Goal: Use online tool/utility: Utilize a website feature to perform a specific function

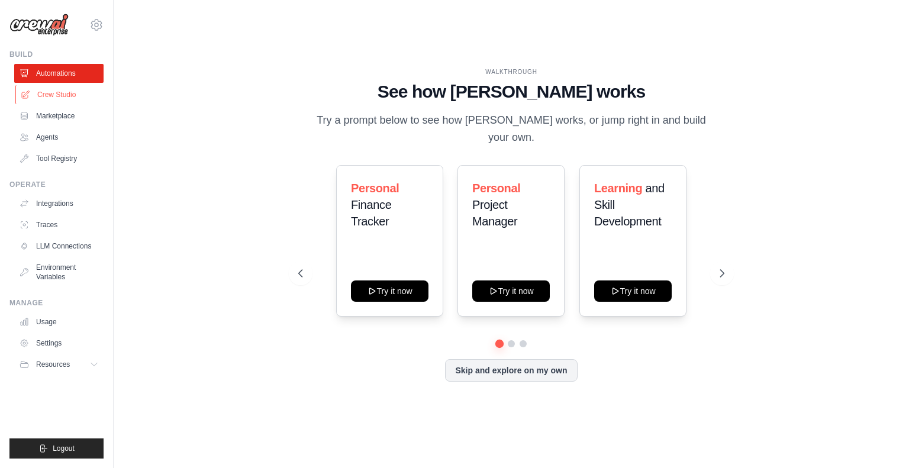
click at [52, 92] on link "Crew Studio" at bounding box center [59, 94] width 89 height 19
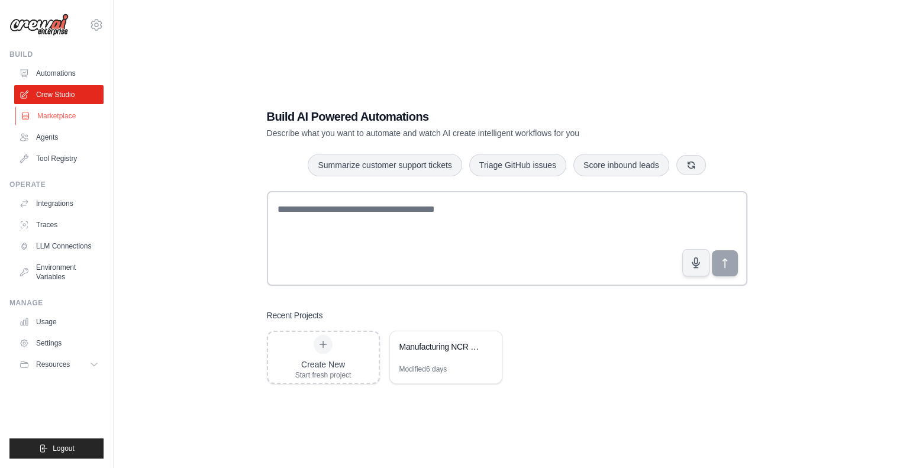
click at [54, 110] on link "Marketplace" at bounding box center [59, 116] width 89 height 19
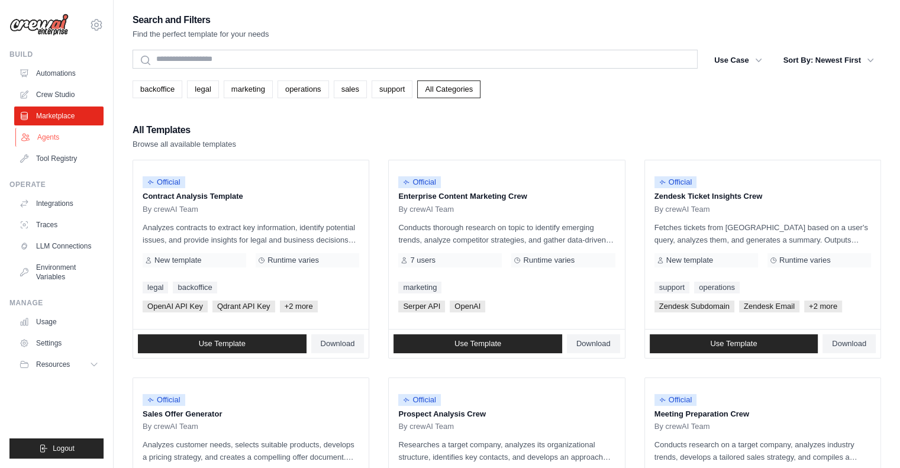
click at [59, 133] on link "Agents" at bounding box center [59, 137] width 89 height 19
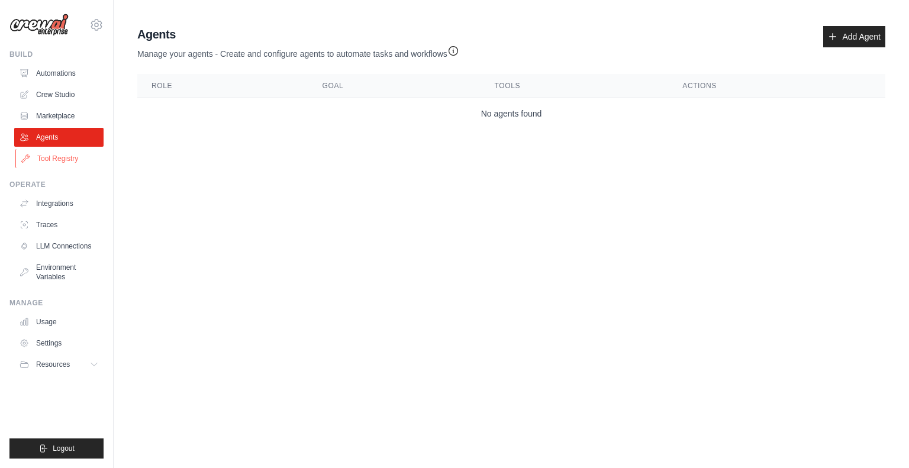
click at [61, 156] on link "Tool Registry" at bounding box center [59, 158] width 89 height 19
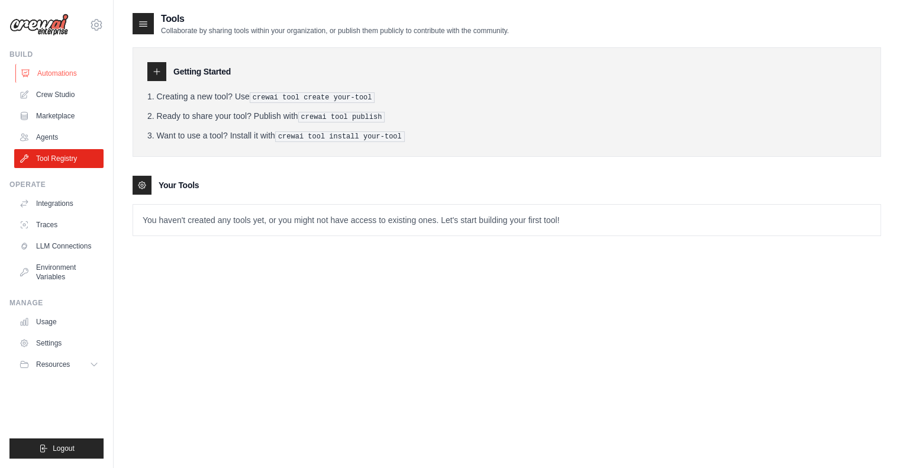
click at [62, 70] on link "Automations" at bounding box center [59, 73] width 89 height 19
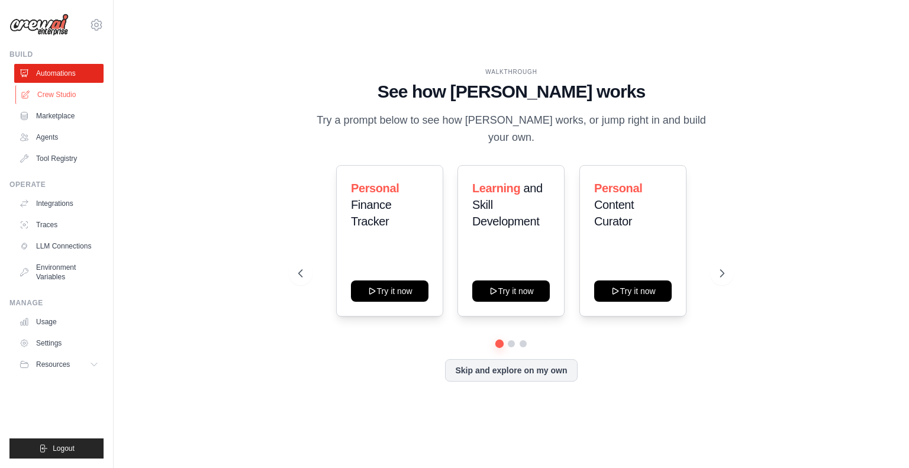
click at [70, 89] on link "Crew Studio" at bounding box center [59, 94] width 89 height 19
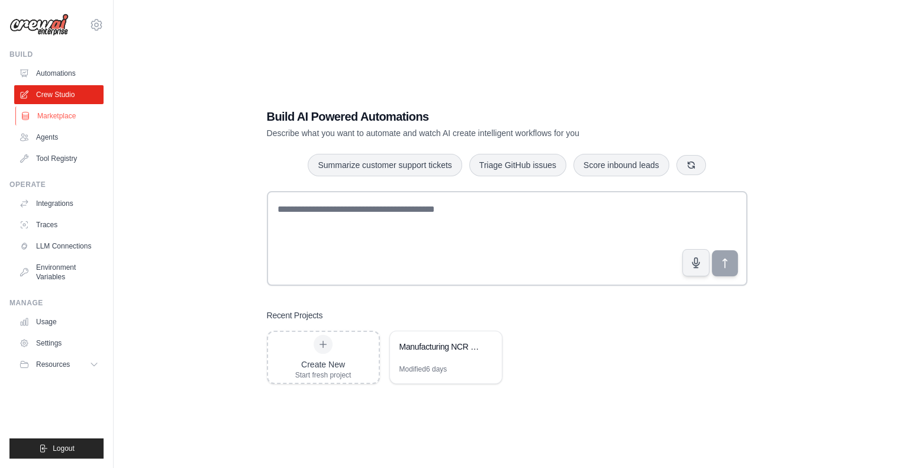
click at [71, 108] on link "Marketplace" at bounding box center [59, 116] width 89 height 19
click at [452, 363] on div "Manufacturing NCR Process Automation" at bounding box center [446, 347] width 112 height 33
click at [447, 357] on div "Manufacturing NCR Process Automation" at bounding box center [446, 347] width 112 height 33
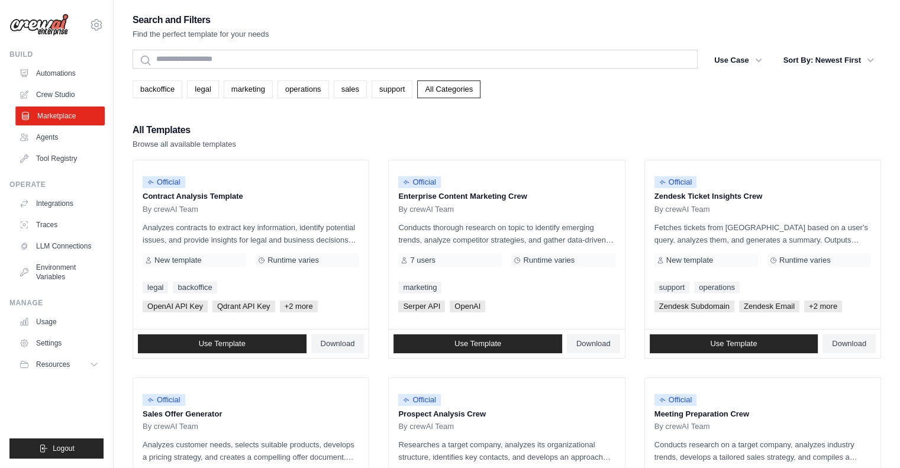
click at [67, 111] on link "Marketplace" at bounding box center [59, 116] width 89 height 19
click at [73, 92] on link "Crew Studio" at bounding box center [59, 94] width 89 height 19
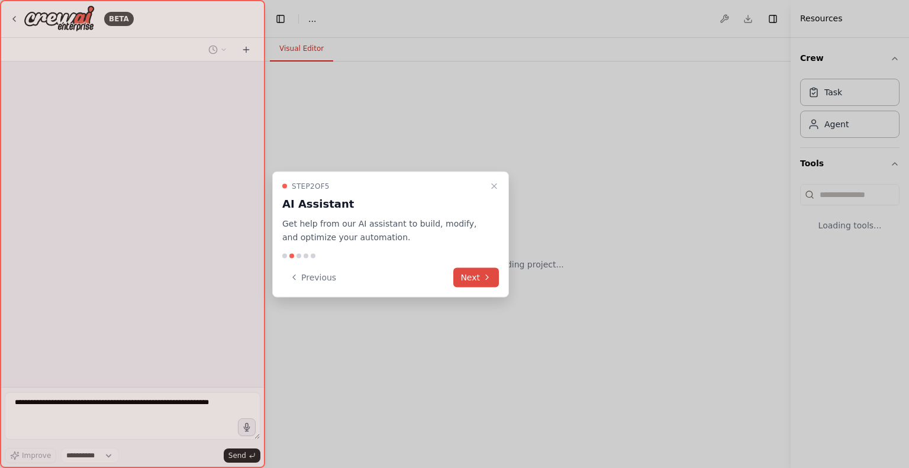
click at [486, 276] on icon at bounding box center [486, 277] width 9 height 9
select select "****"
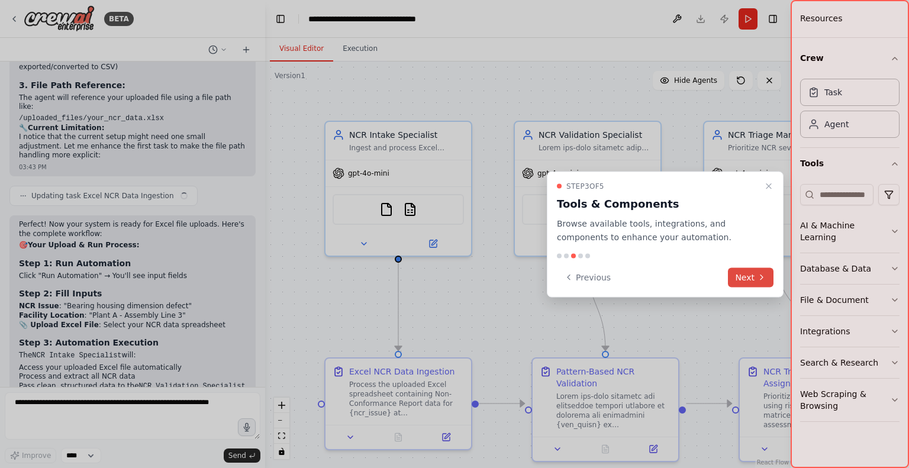
click at [754, 281] on button "Next" at bounding box center [751, 278] width 46 height 20
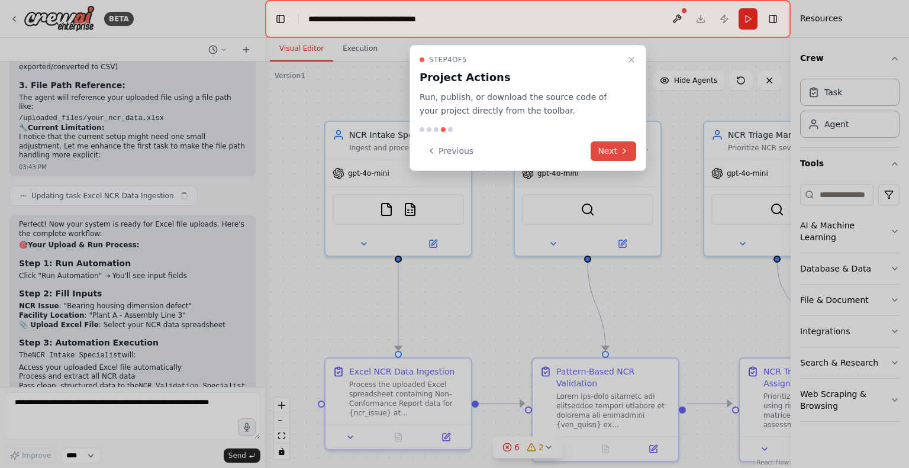
scroll to position [3788, 0]
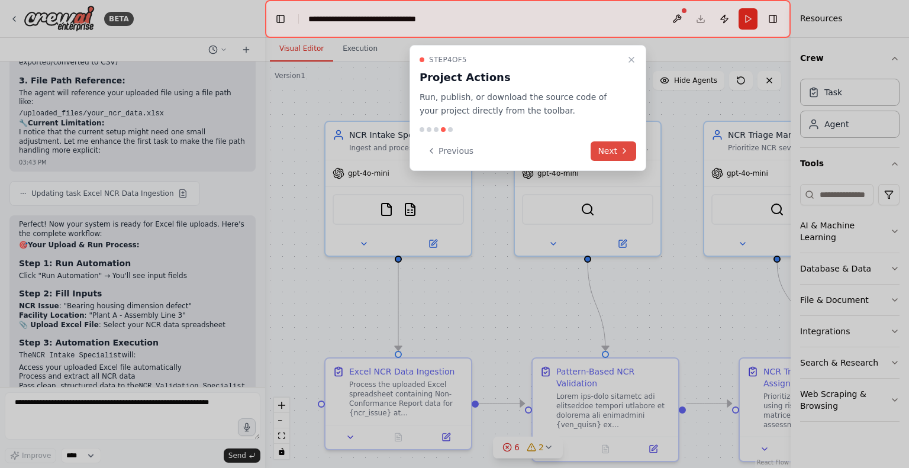
click at [617, 149] on button "Next" at bounding box center [614, 151] width 46 height 20
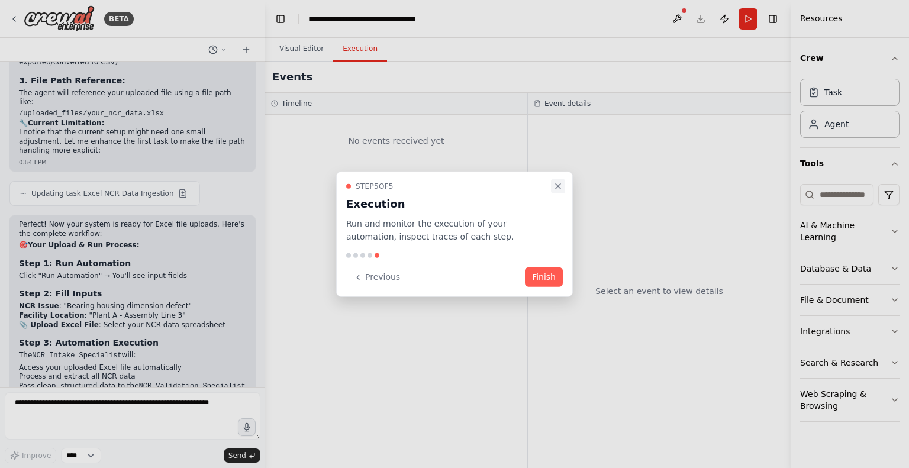
click at [561, 187] on icon "Close walkthrough" at bounding box center [557, 185] width 9 height 9
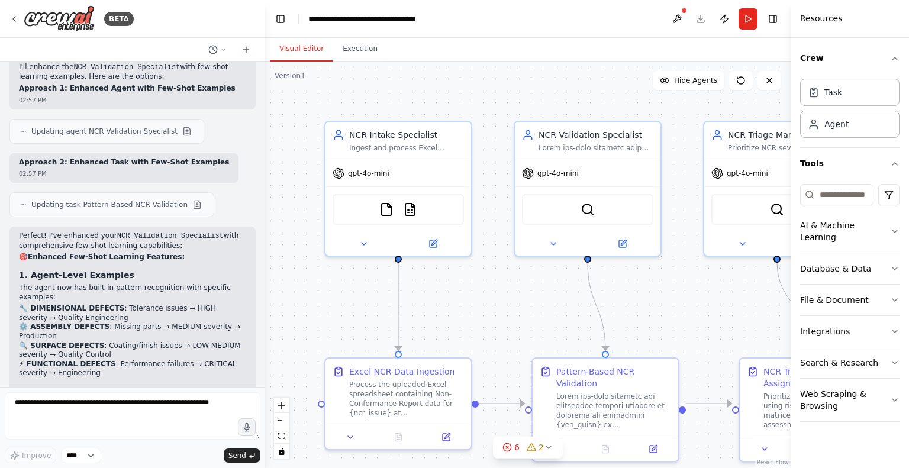
scroll to position [2900, 0]
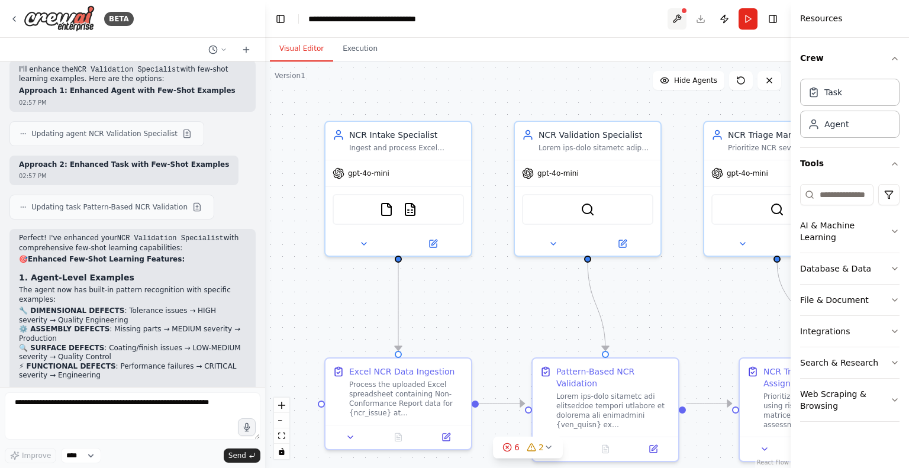
click at [676, 17] on button at bounding box center [677, 18] width 19 height 21
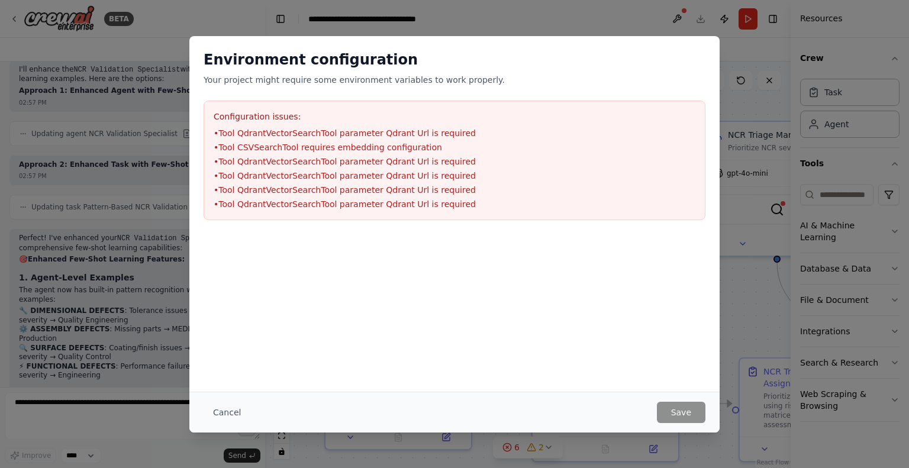
click at [738, 46] on div "Environment configuration Your project might require some environment variables…" at bounding box center [454, 234] width 909 height 468
drag, startPoint x: 568, startPoint y: 7, endPoint x: 566, endPoint y: 12, distance: 6.0
click at [566, 12] on div "Environment configuration Your project might require some environment variables…" at bounding box center [454, 234] width 909 height 468
click at [220, 409] on button "Cancel" at bounding box center [227, 412] width 47 height 21
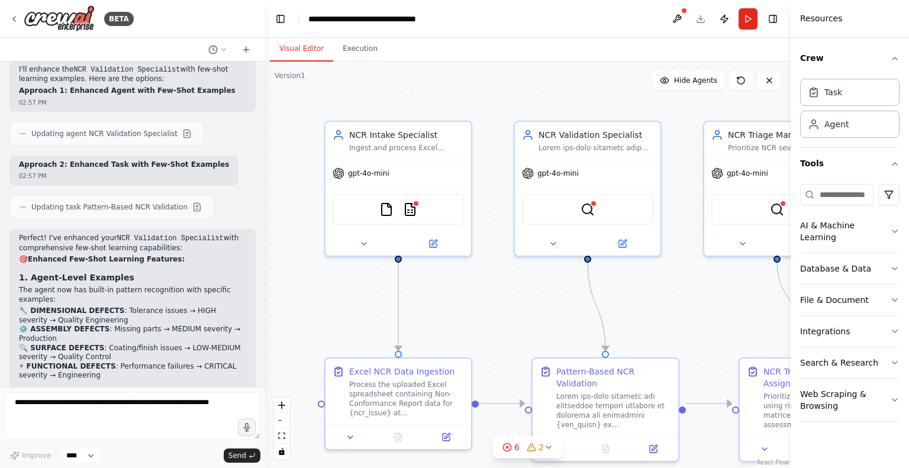
scroll to position [3788, 0]
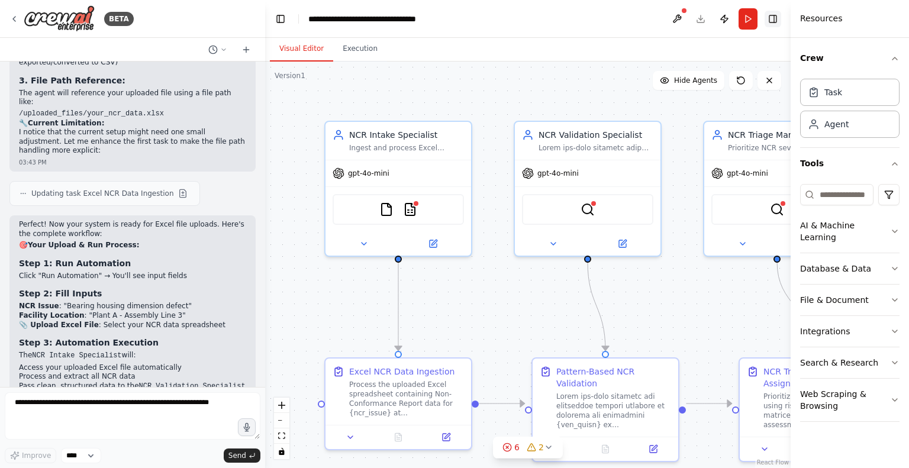
click at [772, 18] on button "Toggle Right Sidebar" at bounding box center [773, 19] width 17 height 17
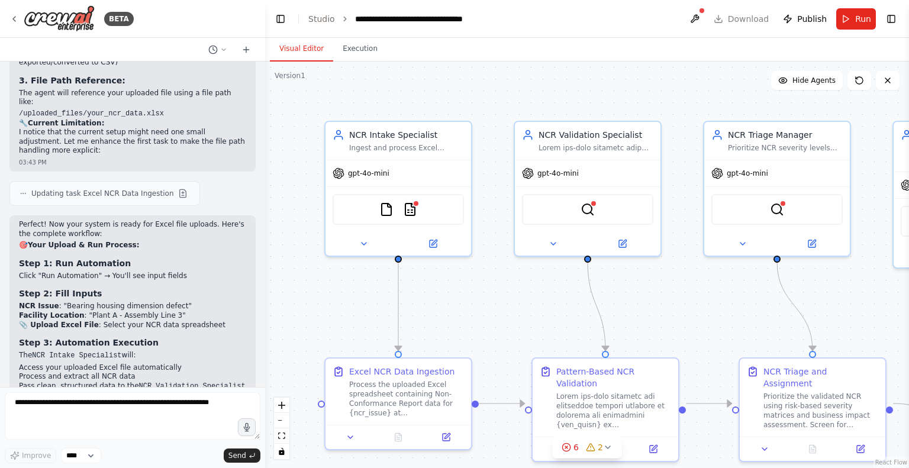
click at [819, 17] on span "Publish" at bounding box center [812, 19] width 30 height 12
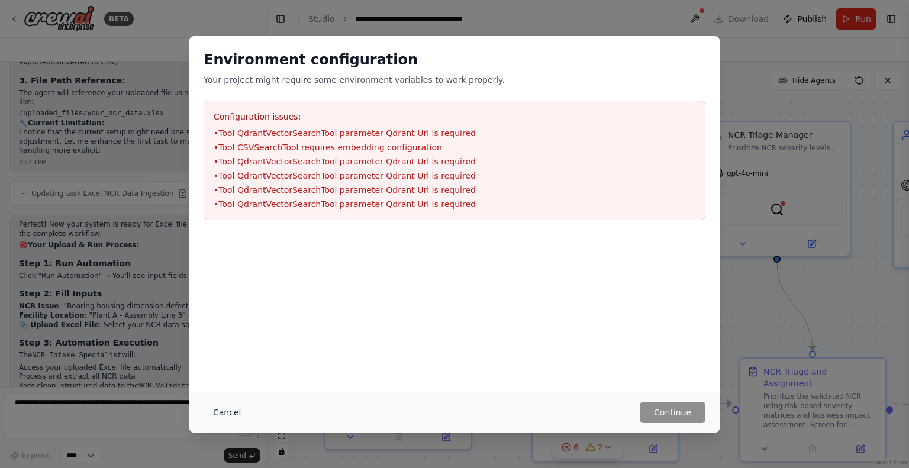
click at [222, 407] on button "Cancel" at bounding box center [227, 412] width 47 height 21
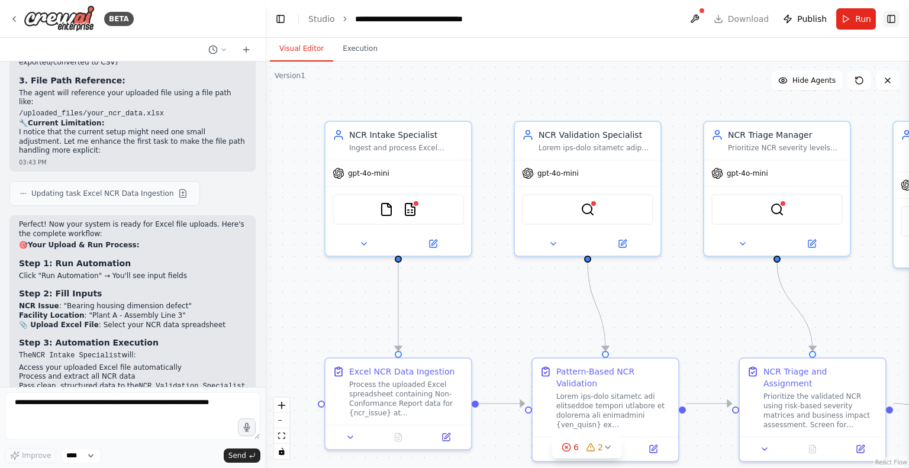
click at [888, 24] on button "Toggle Right Sidebar" at bounding box center [891, 19] width 17 height 17
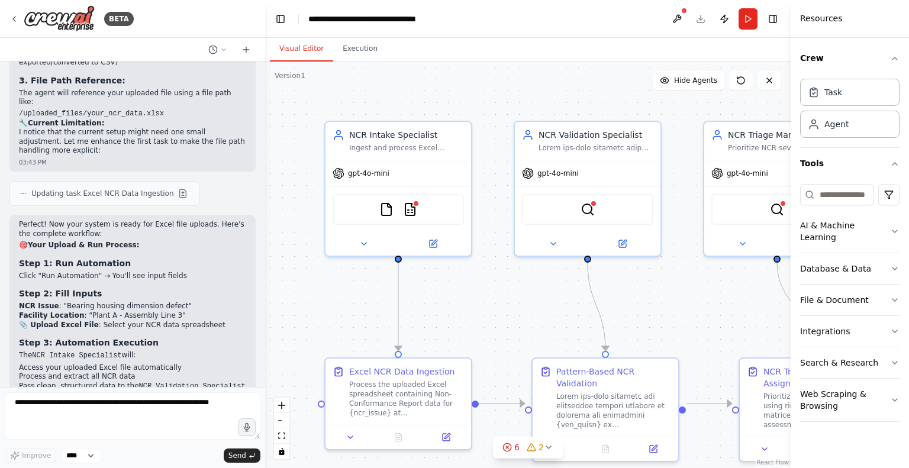
click at [761, 60] on div "Visual Editor Execution" at bounding box center [528, 50] width 526 height 24
click at [754, 39] on div "Visual Editor Execution" at bounding box center [528, 50] width 526 height 24
click at [682, 18] on button at bounding box center [677, 18] width 19 height 21
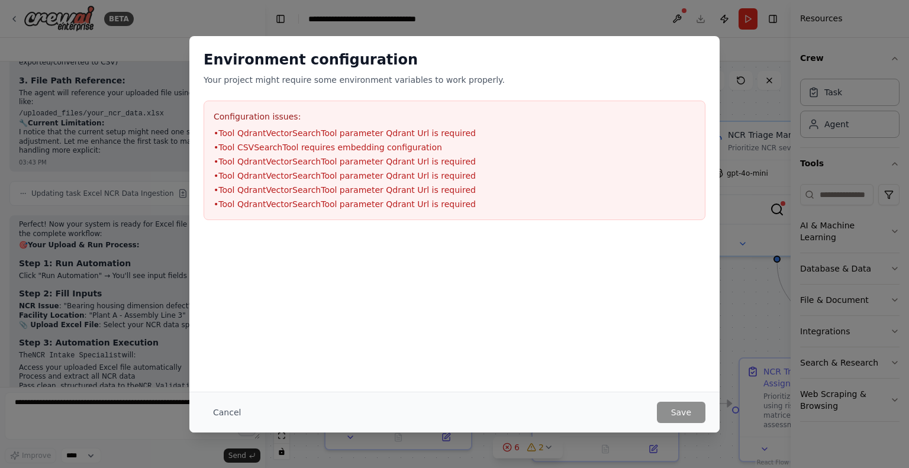
click at [346, 12] on div "Environment configuration Your project might require some environment variables…" at bounding box center [454, 234] width 909 height 468
click at [217, 407] on button "Cancel" at bounding box center [227, 412] width 47 height 21
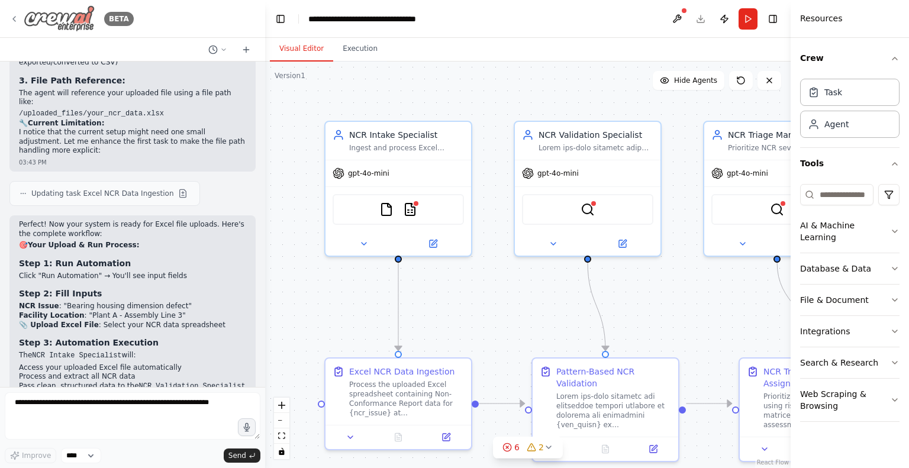
click at [16, 18] on icon at bounding box center [13, 18] width 9 height 9
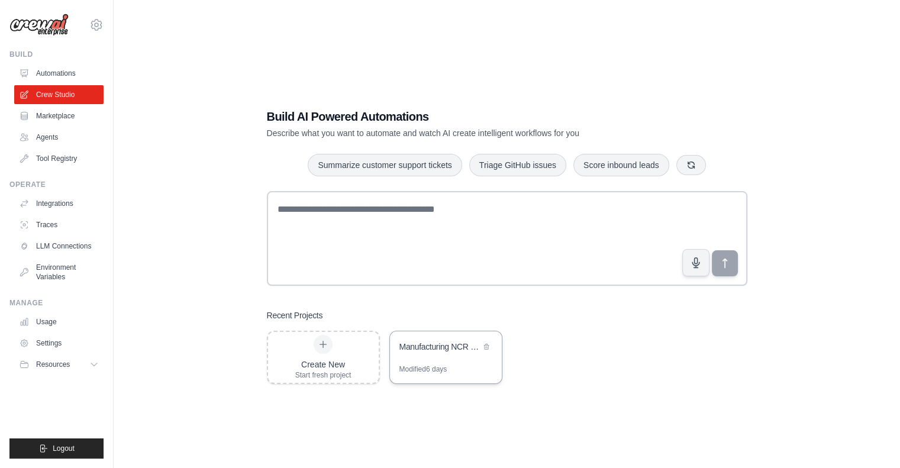
click at [471, 346] on div "Manufacturing NCR Process Automation" at bounding box center [440, 347] width 81 height 12
click at [70, 163] on link "Tool Registry" at bounding box center [59, 158] width 89 height 19
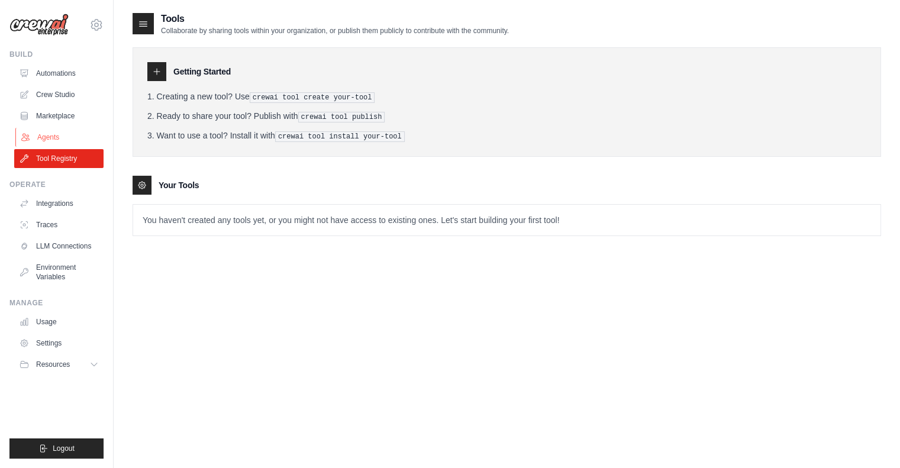
click at [62, 139] on link "Agents" at bounding box center [59, 137] width 89 height 19
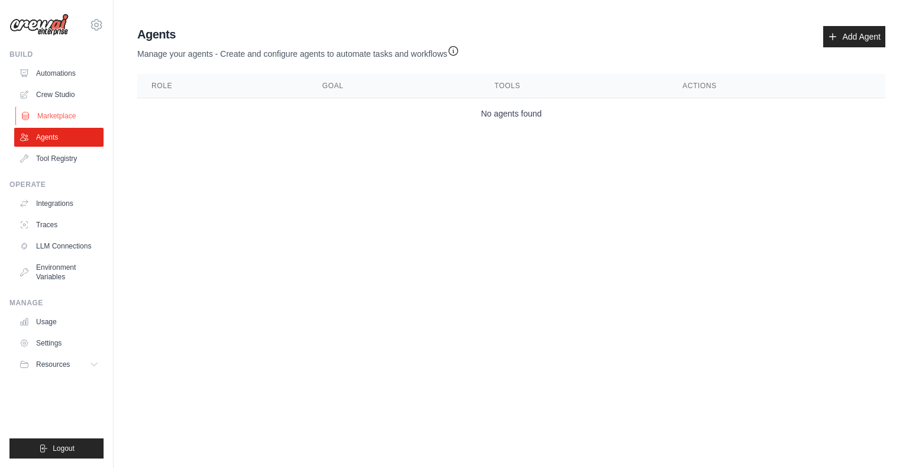
click at [65, 117] on link "Marketplace" at bounding box center [59, 116] width 89 height 19
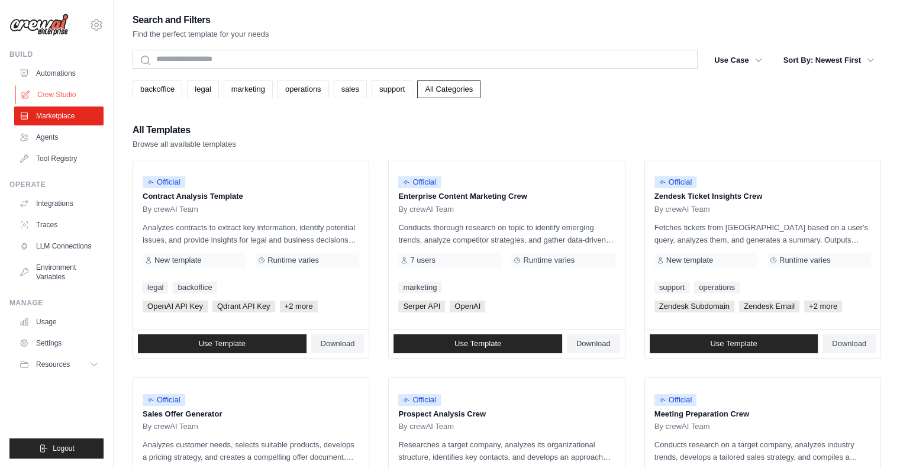
click at [61, 93] on link "Crew Studio" at bounding box center [59, 94] width 89 height 19
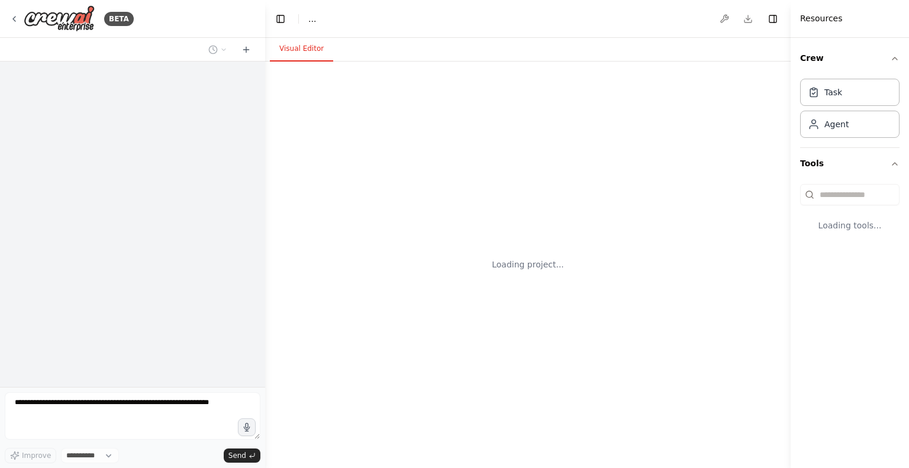
select select "****"
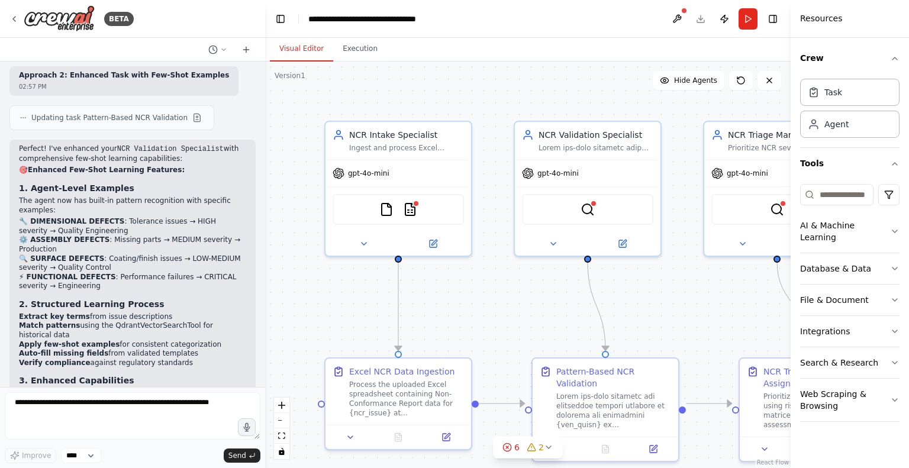
scroll to position [2841, 0]
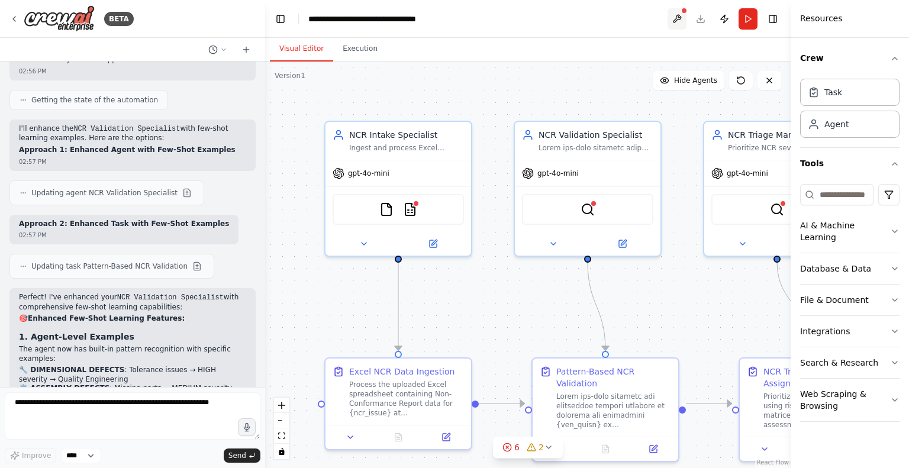
click at [677, 21] on button at bounding box center [677, 18] width 19 height 21
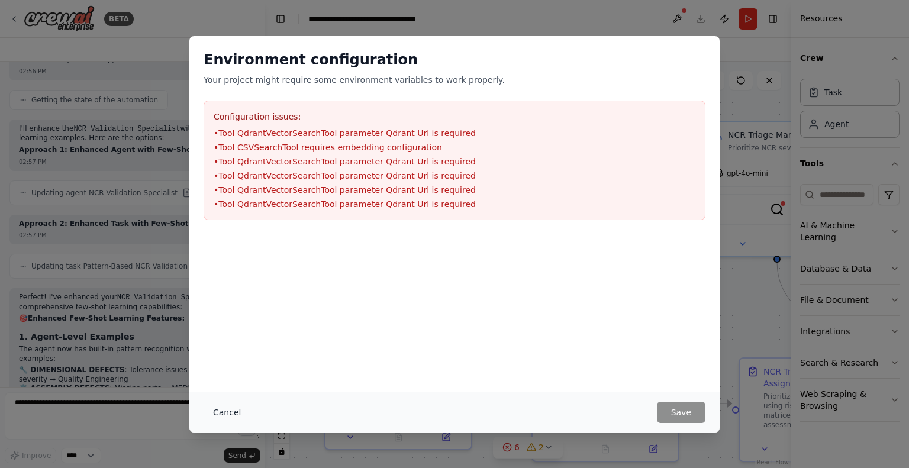
click at [233, 416] on button "Cancel" at bounding box center [227, 412] width 47 height 21
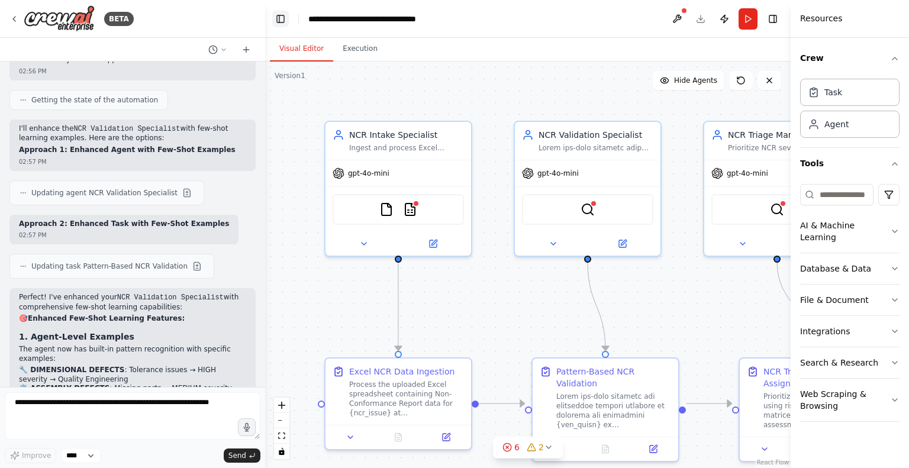
click at [283, 22] on button "Toggle Left Sidebar" at bounding box center [280, 19] width 17 height 17
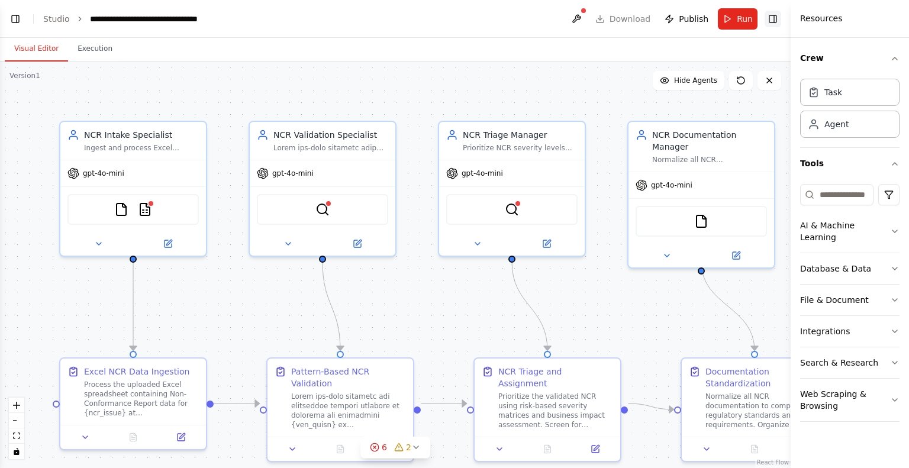
click at [772, 22] on button "Toggle Right Sidebar" at bounding box center [773, 19] width 17 height 17
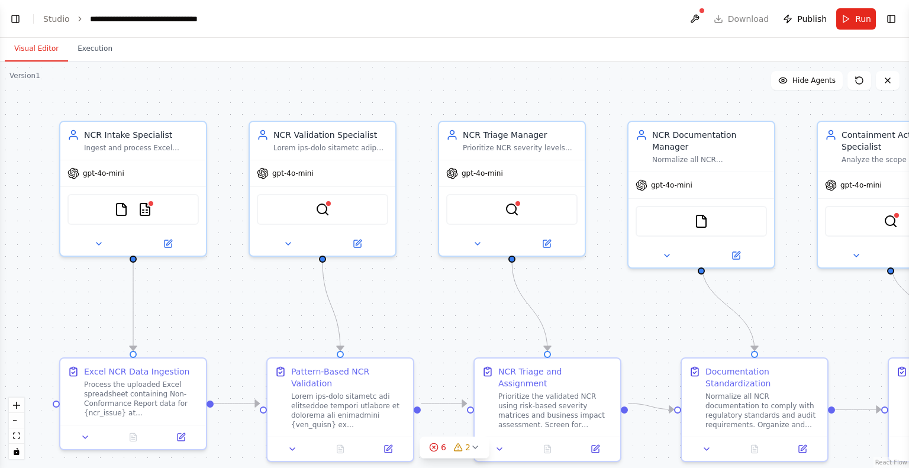
click at [734, 17] on header "**********" at bounding box center [454, 19] width 909 height 38
click at [729, 18] on header "**********" at bounding box center [454, 19] width 909 height 38
click at [727, 18] on header "**********" at bounding box center [454, 19] width 909 height 38
click at [741, 14] on header "**********" at bounding box center [454, 19] width 909 height 38
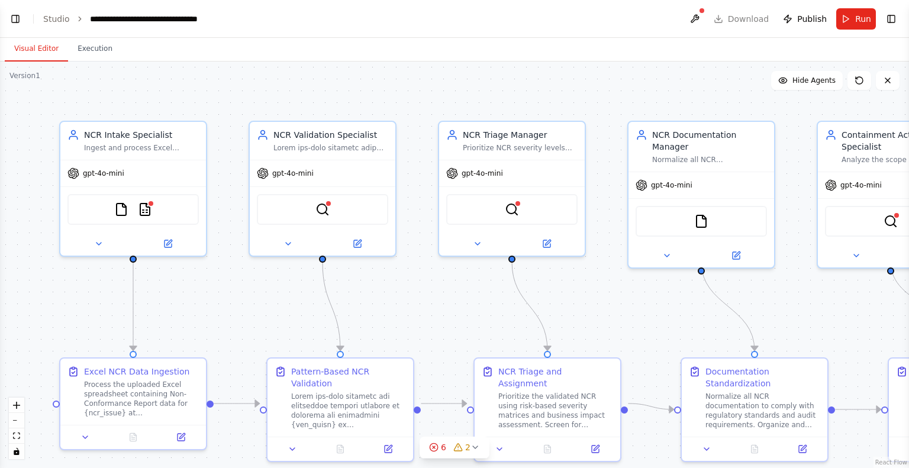
drag, startPoint x: 717, startPoint y: 25, endPoint x: 721, endPoint y: 20, distance: 6.7
click at [717, 24] on header "**********" at bounding box center [454, 19] width 909 height 38
click at [722, 19] on header "**********" at bounding box center [454, 19] width 909 height 38
click at [890, 20] on button "Toggle Right Sidebar" at bounding box center [891, 19] width 17 height 17
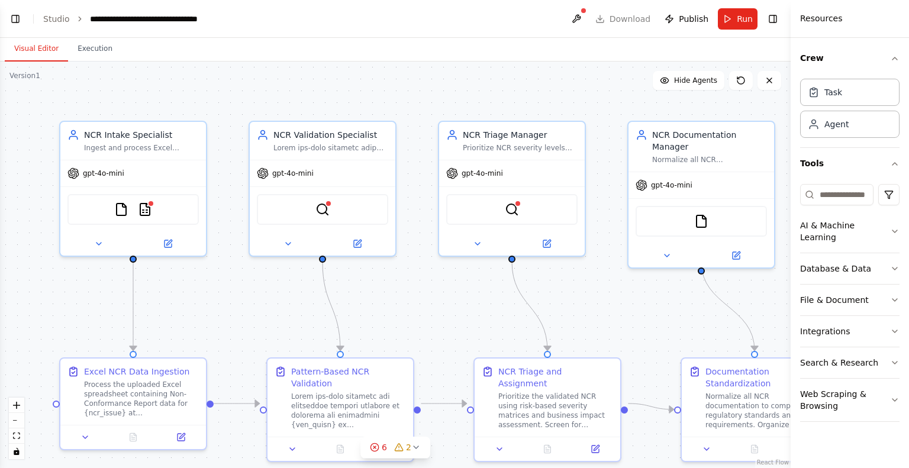
click at [634, 18] on header "**********" at bounding box center [395, 19] width 791 height 38
click at [630, 11] on header "**********" at bounding box center [395, 19] width 791 height 38
click at [12, 18] on button "Toggle Left Sidebar" at bounding box center [15, 19] width 17 height 17
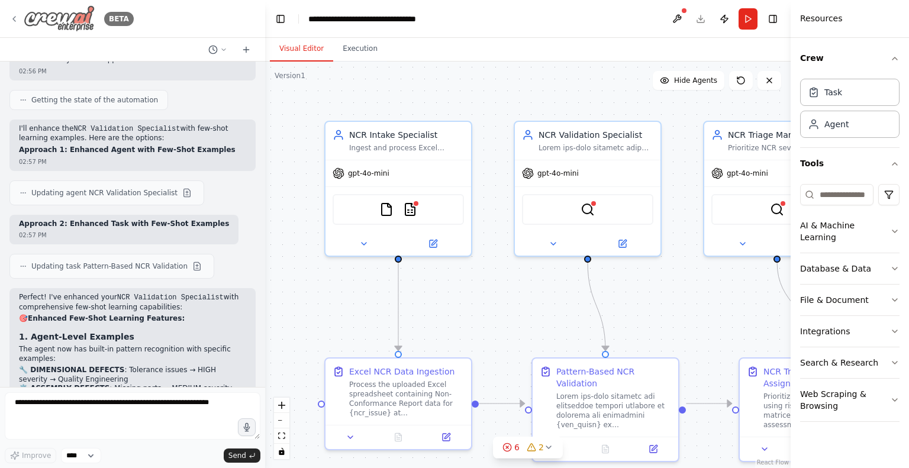
click at [64, 28] on img at bounding box center [59, 18] width 71 height 27
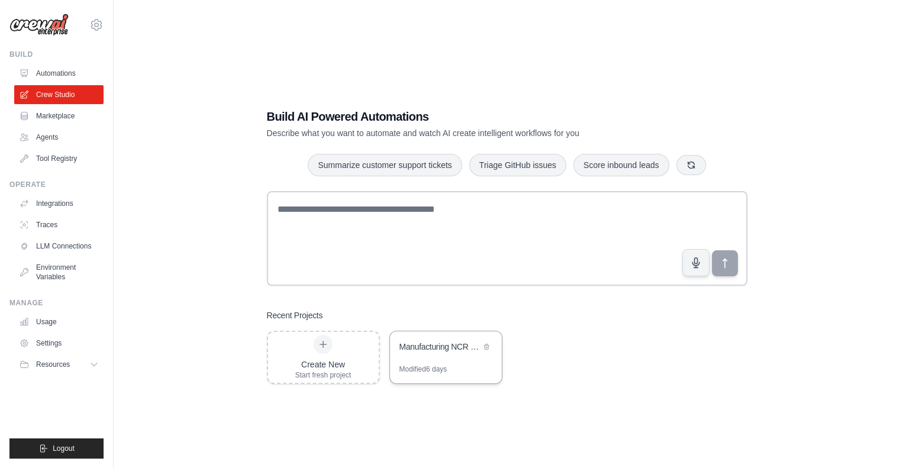
click at [463, 342] on div "Manufacturing NCR Process Automation" at bounding box center [440, 347] width 81 height 12
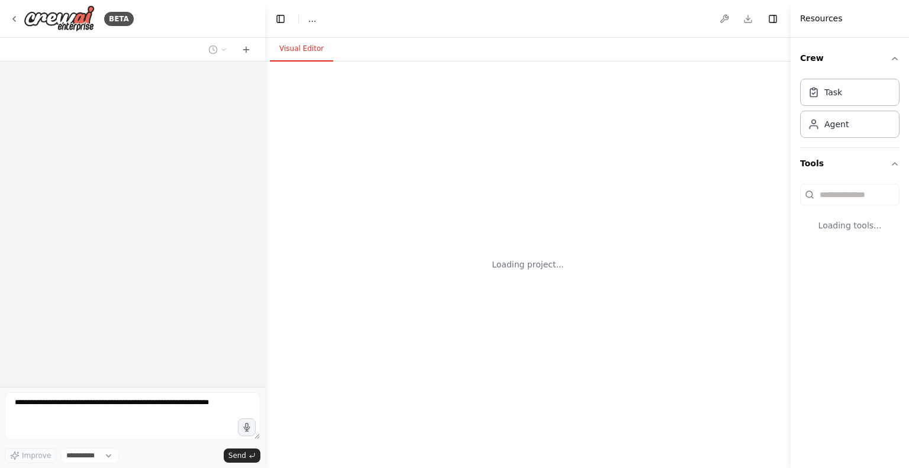
select select "****"
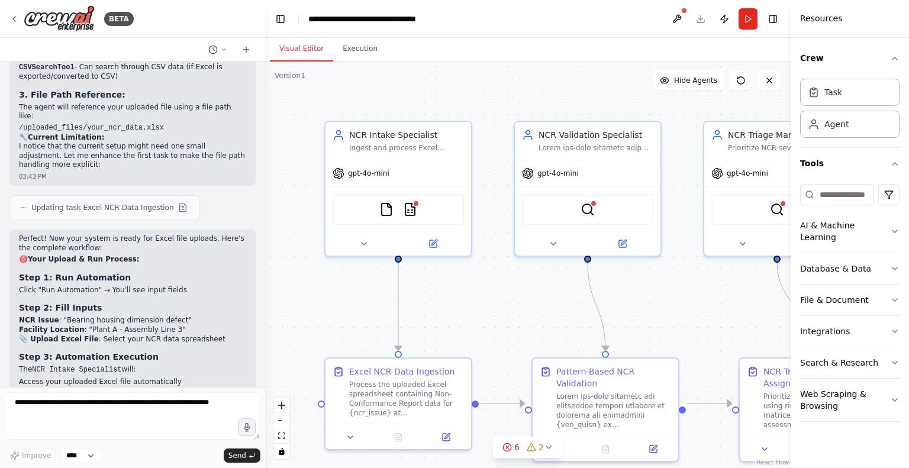
scroll to position [3788, 0]
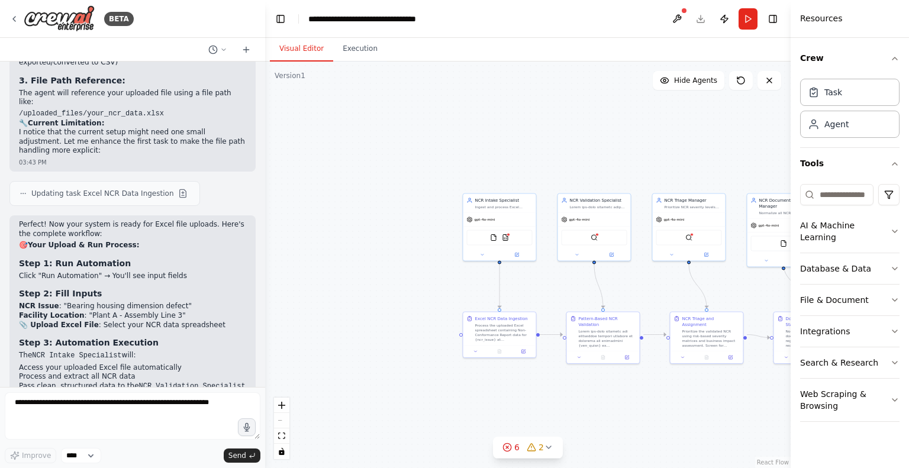
drag, startPoint x: 709, startPoint y: 285, endPoint x: 587, endPoint y: 282, distance: 121.4
click at [587, 282] on div ".deletable-edge-delete-btn { width: 20px; height: 20px; border: 0px solid #ffff…" at bounding box center [528, 265] width 526 height 407
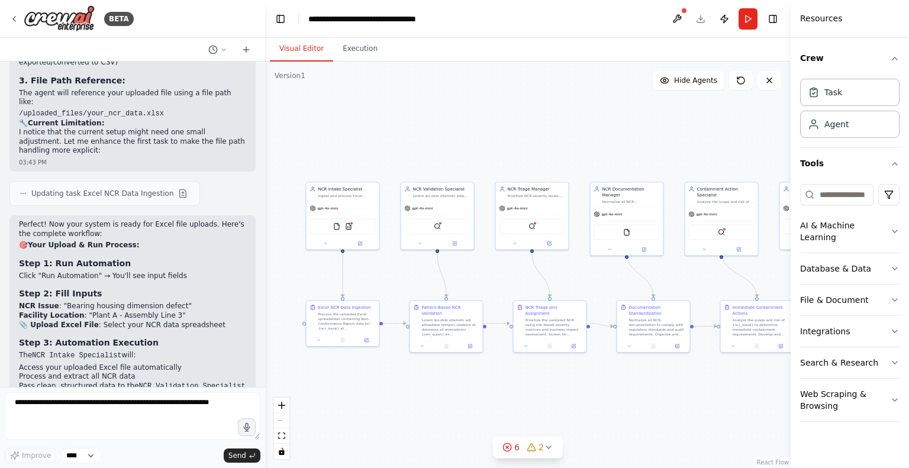
drag, startPoint x: 684, startPoint y: 288, endPoint x: 525, endPoint y: 272, distance: 160.0
click at [527, 275] on div ".deletable-edge-delete-btn { width: 20px; height: 20px; border: 0px solid #ffff…" at bounding box center [528, 265] width 526 height 407
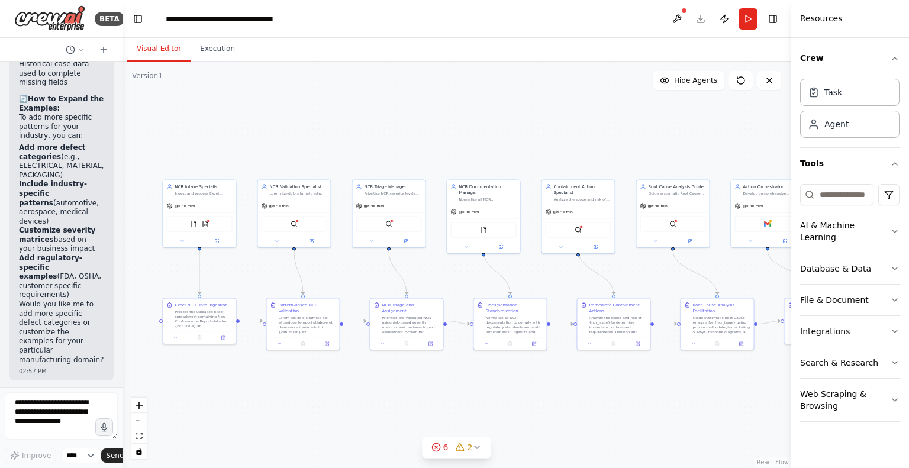
scroll to position [6907, 0]
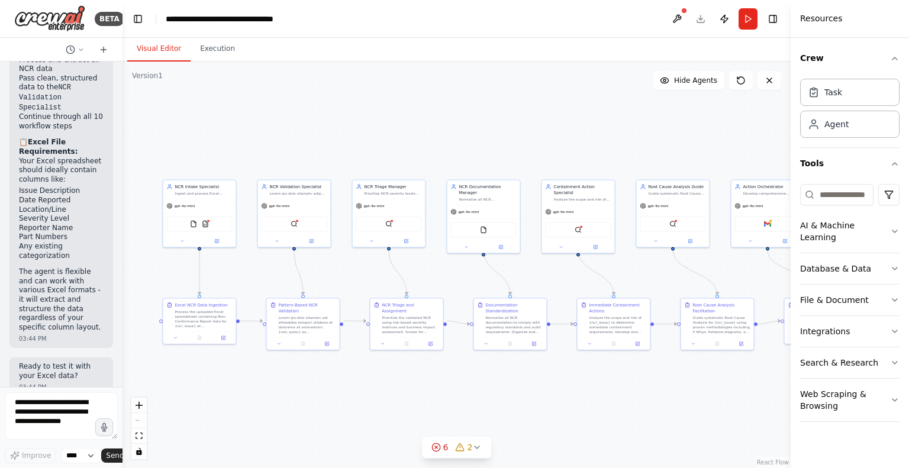
drag, startPoint x: 263, startPoint y: 85, endPoint x: 54, endPoint y: 83, distance: 209.6
click at [52, 84] on div "BETA Hello! I'm the CrewAI assistant. What kind of automation do you want to bu…" at bounding box center [61, 234] width 123 height 468
drag, startPoint x: 572, startPoint y: 295, endPoint x: 537, endPoint y: 302, distance: 35.8
click at [519, 288] on div ".deletable-edge-delete-btn { width: 20px; height: 20px; border: 0px solid #ffff…" at bounding box center [457, 265] width 668 height 407
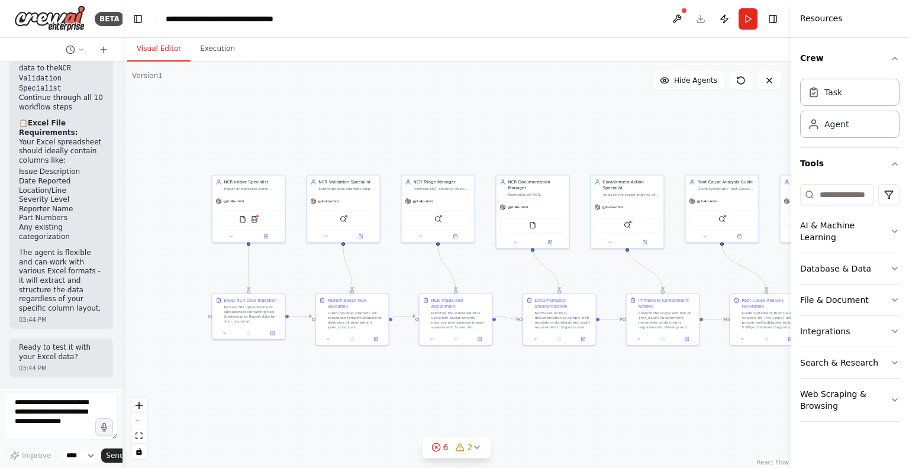
drag, startPoint x: 694, startPoint y: 411, endPoint x: 738, endPoint y: 405, distance: 44.9
click at [743, 407] on div ".deletable-edge-delete-btn { width: 20px; height: 20px; border: 0px solid #ffff…" at bounding box center [457, 265] width 668 height 407
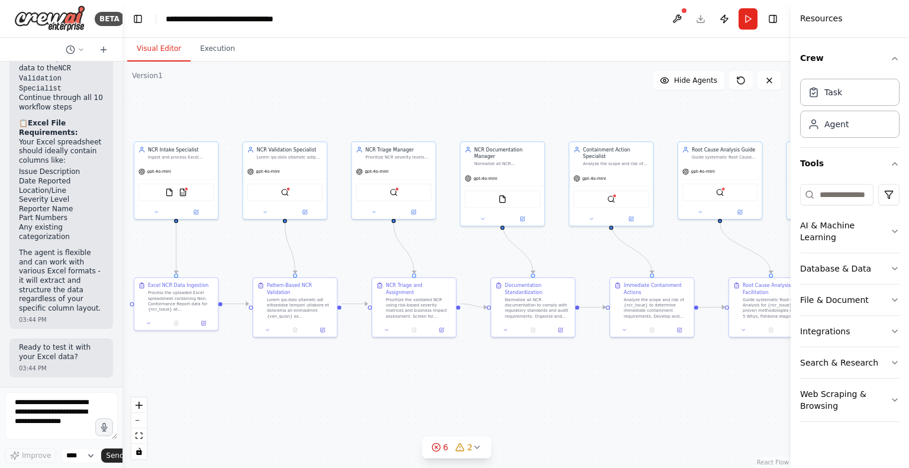
drag, startPoint x: 588, startPoint y: 364, endPoint x: 658, endPoint y: 382, distance: 72.2
click at [658, 382] on div ".deletable-edge-delete-btn { width: 20px; height: 20px; border: 0px solid #ffff…" at bounding box center [457, 265] width 668 height 407
drag, startPoint x: 633, startPoint y: 381, endPoint x: 678, endPoint y: 388, distance: 45.1
click at [678, 388] on div ".deletable-edge-delete-btn { width: 20px; height: 20px; border: 0px solid #ffff…" at bounding box center [457, 265] width 668 height 407
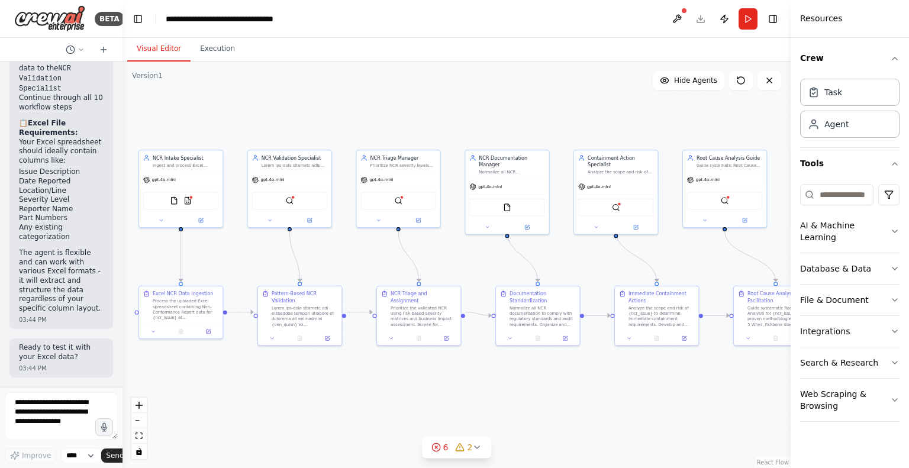
drag, startPoint x: 754, startPoint y: 392, endPoint x: 759, endPoint y: 400, distance: 9.5
click at [759, 400] on div ".deletable-edge-delete-btn { width: 20px; height: 20px; border: 0px solid #ffff…" at bounding box center [457, 265] width 668 height 407
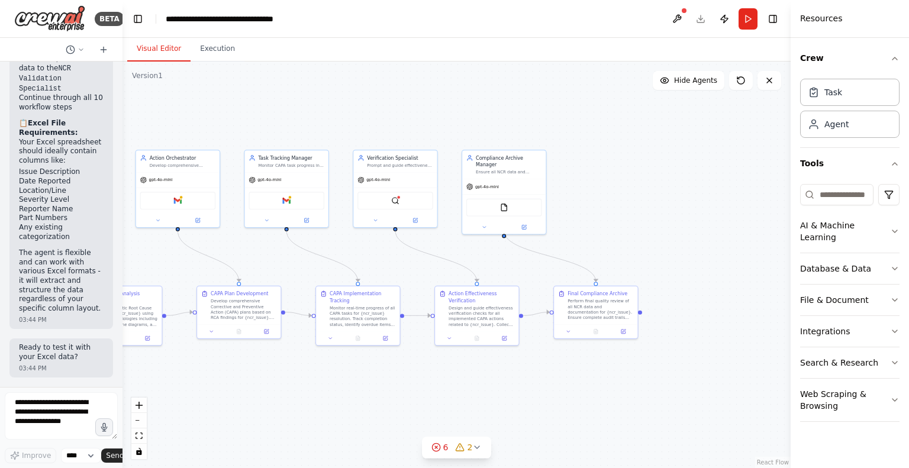
drag, startPoint x: 765, startPoint y: 391, endPoint x: 109, endPoint y: 391, distance: 655.9
click at [109, 391] on div "BETA Hello! I'm the CrewAI assistant. What kind of automation do you want to bu…" at bounding box center [454, 234] width 909 height 468
